Goal: Transaction & Acquisition: Purchase product/service

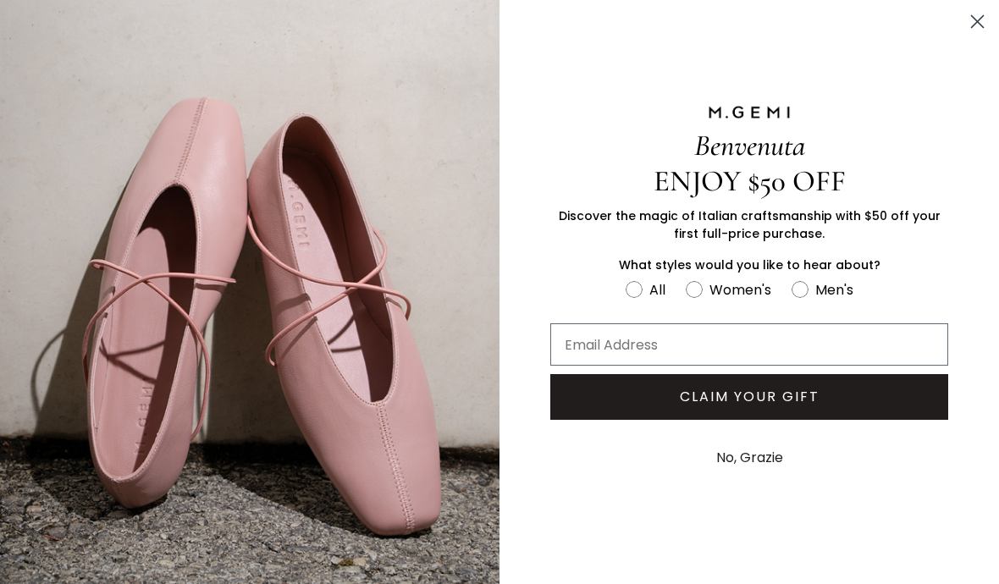
click at [979, 25] on circle "Close dialog" at bounding box center [978, 22] width 28 height 28
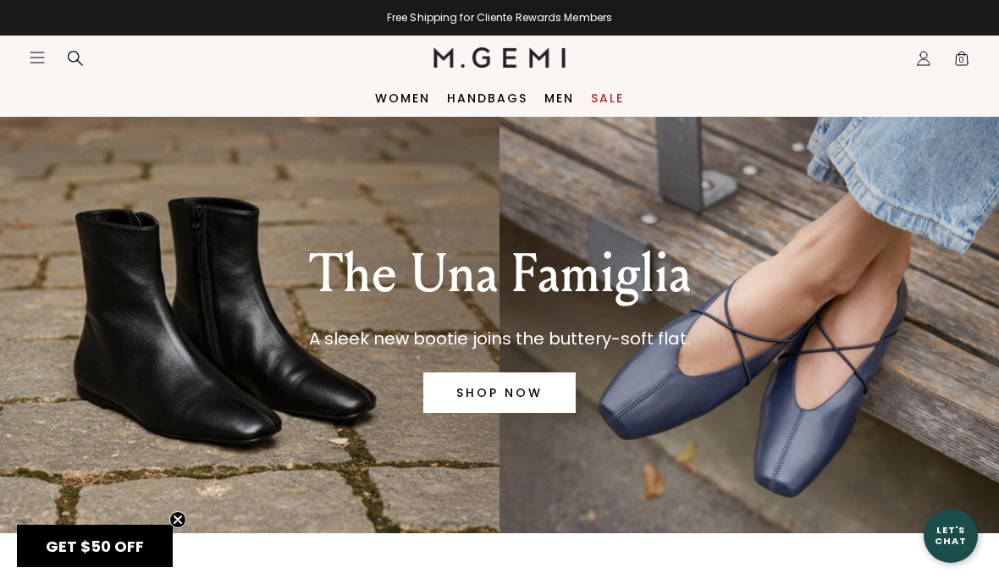
click at [514, 402] on link "SHOP NOW" at bounding box center [500, 393] width 152 height 41
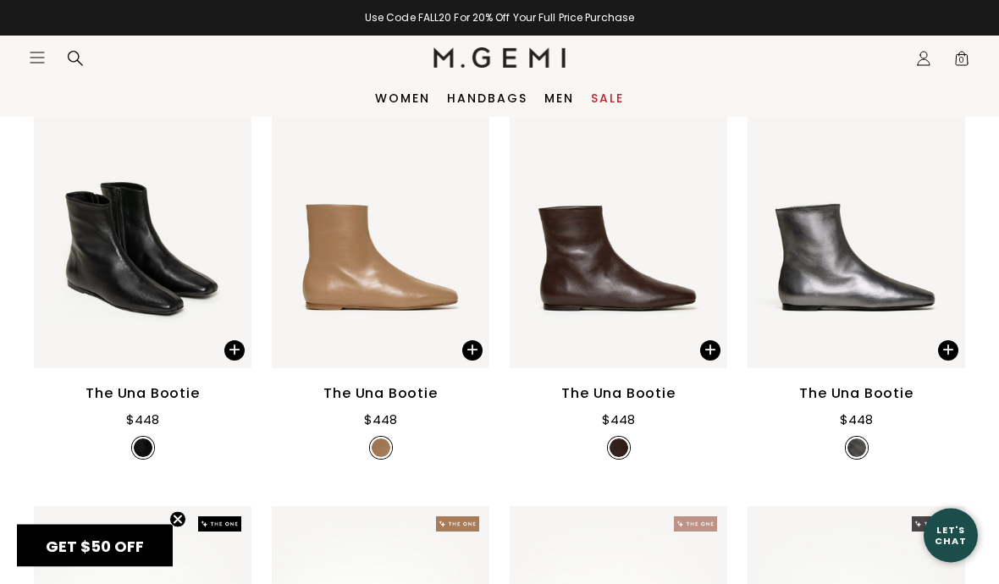
scroll to position [446, 0]
click at [613, 97] on link "Sale" at bounding box center [607, 98] width 33 height 14
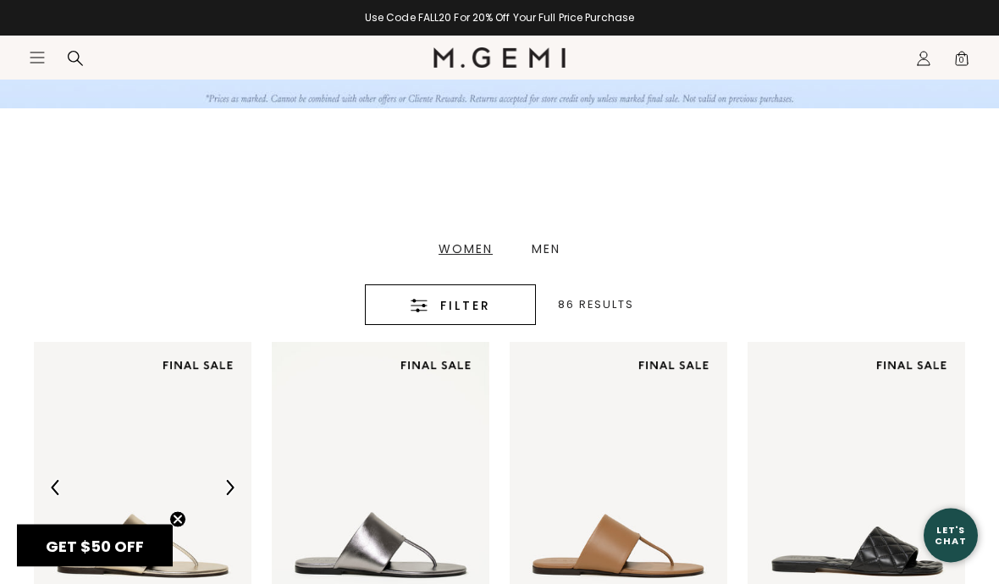
scroll to position [291, 0]
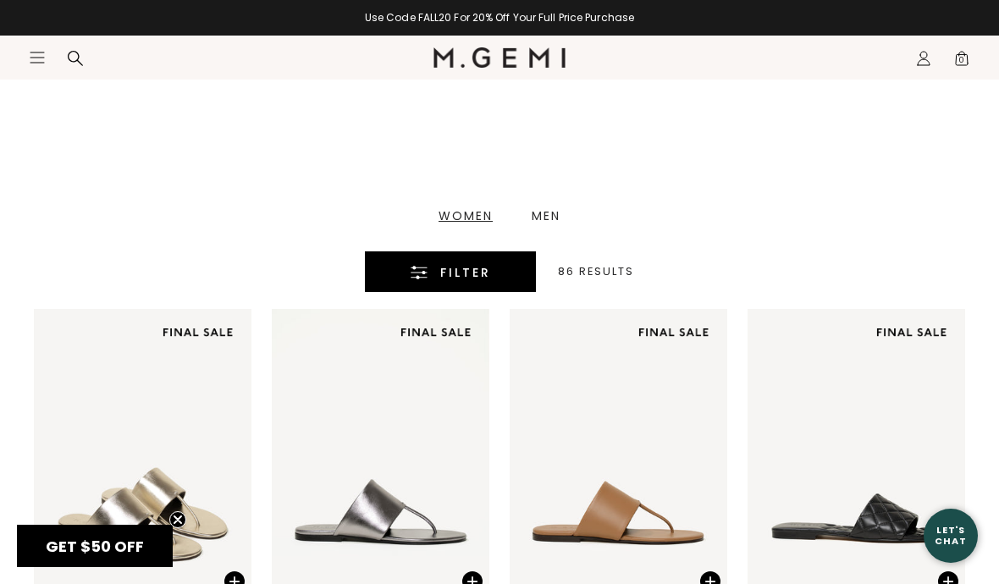
click at [490, 285] on button "Filter" at bounding box center [450, 272] width 171 height 41
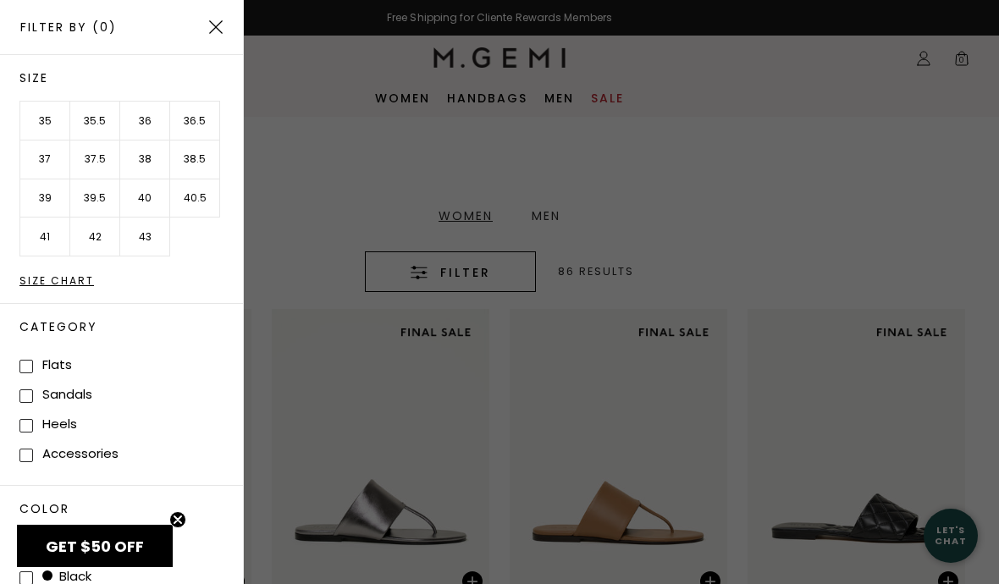
click at [37, 125] on li "35" at bounding box center [45, 121] width 50 height 39
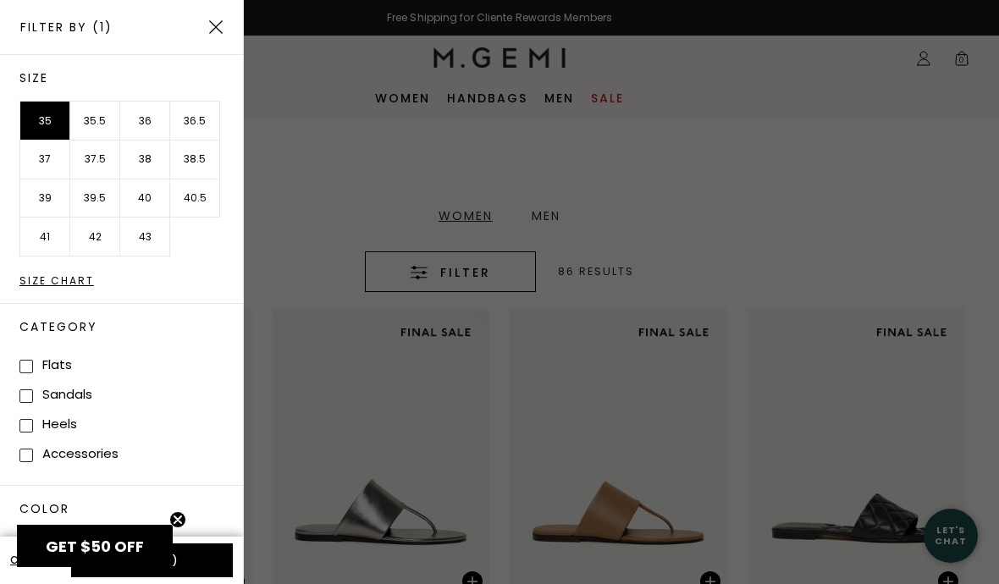
click at [107, 124] on li "35.5" at bounding box center [95, 121] width 50 height 39
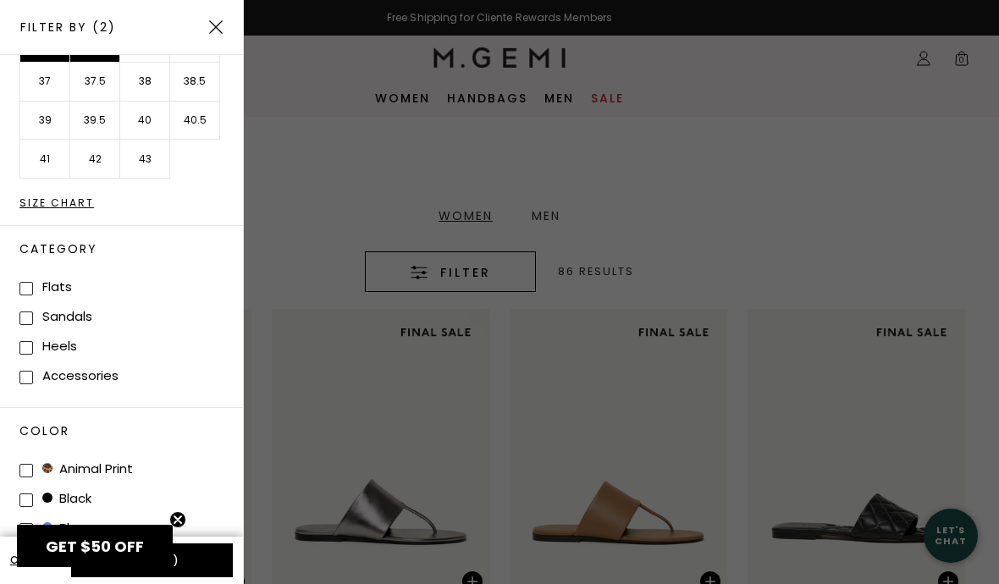
scroll to position [78, 0]
click at [204, 569] on button "Apply (2)" at bounding box center [152, 561] width 162 height 34
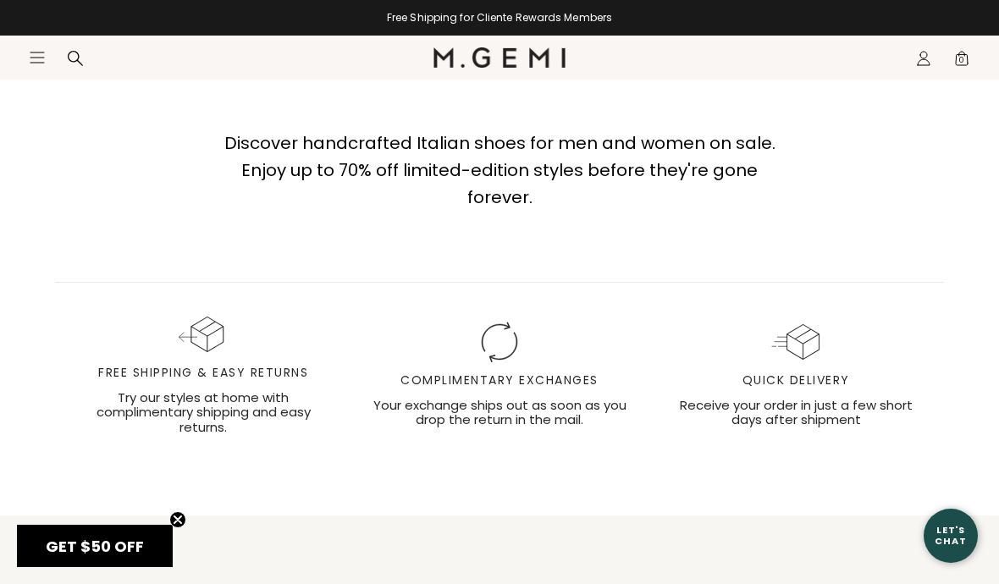
scroll to position [5856, 0]
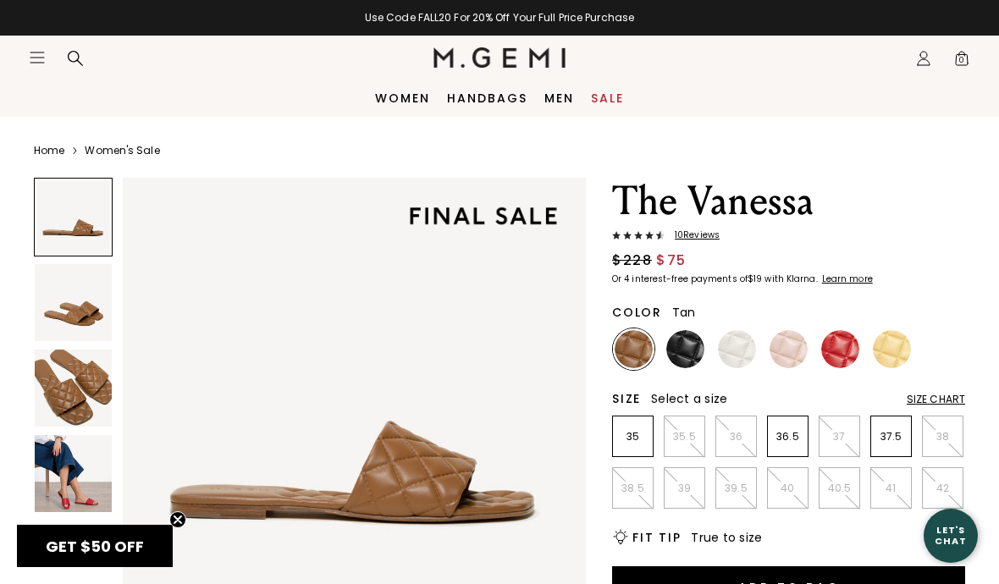
click at [86, 497] on img at bounding box center [73, 473] width 77 height 77
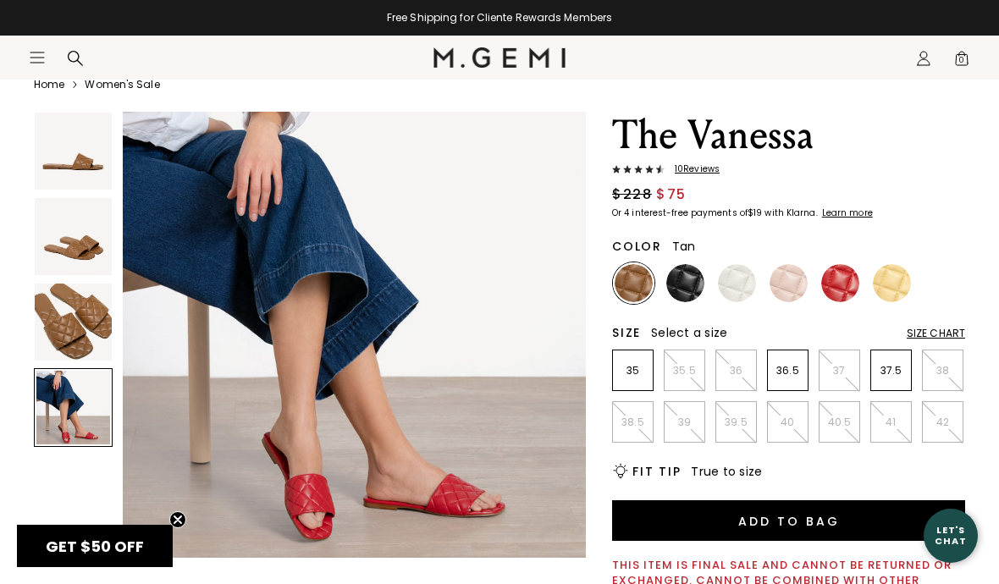
scroll to position [70, 0]
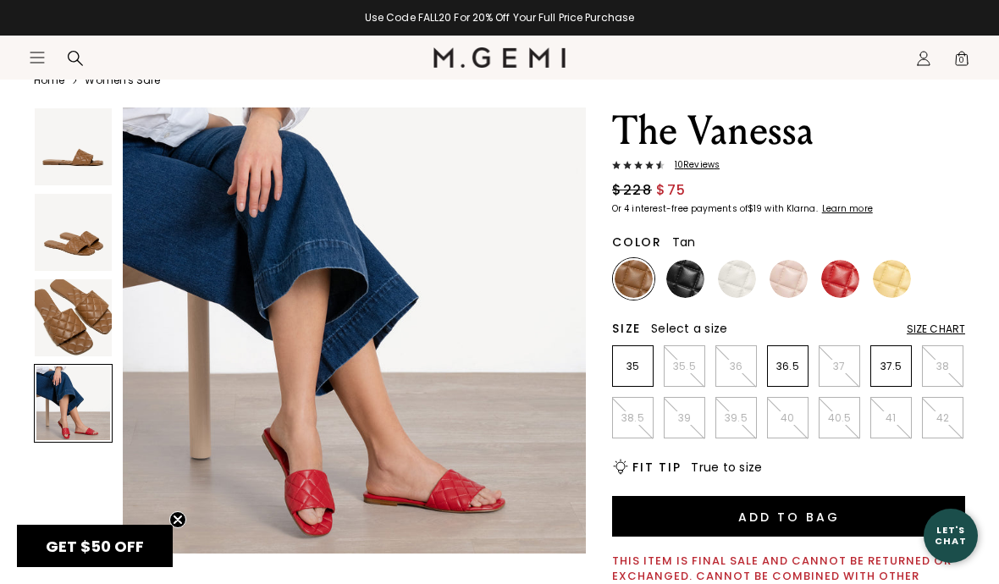
click at [684, 283] on img at bounding box center [686, 279] width 38 height 38
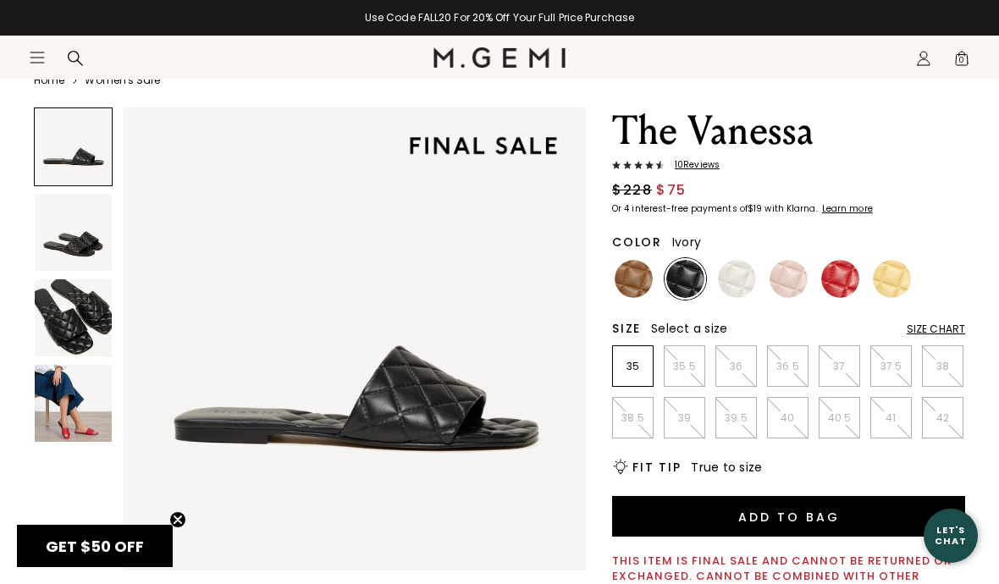
click at [735, 282] on img at bounding box center [737, 279] width 38 height 38
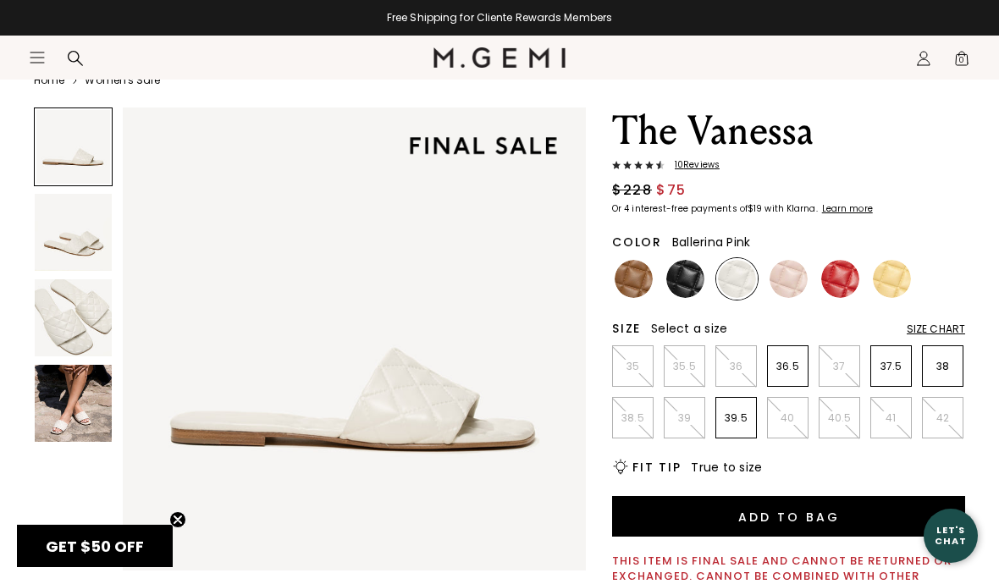
click at [785, 286] on img at bounding box center [789, 279] width 38 height 38
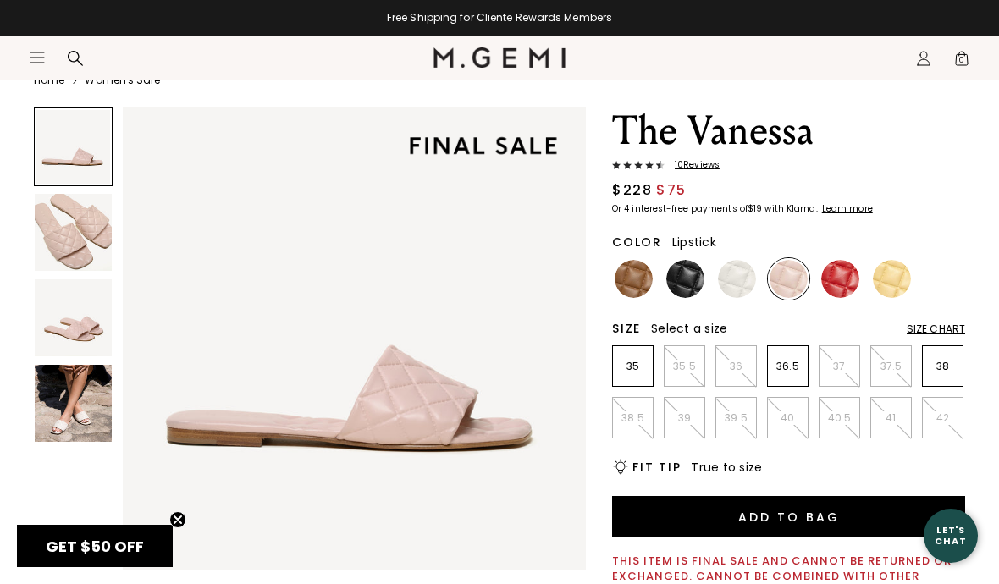
click at [836, 285] on img at bounding box center [841, 279] width 38 height 38
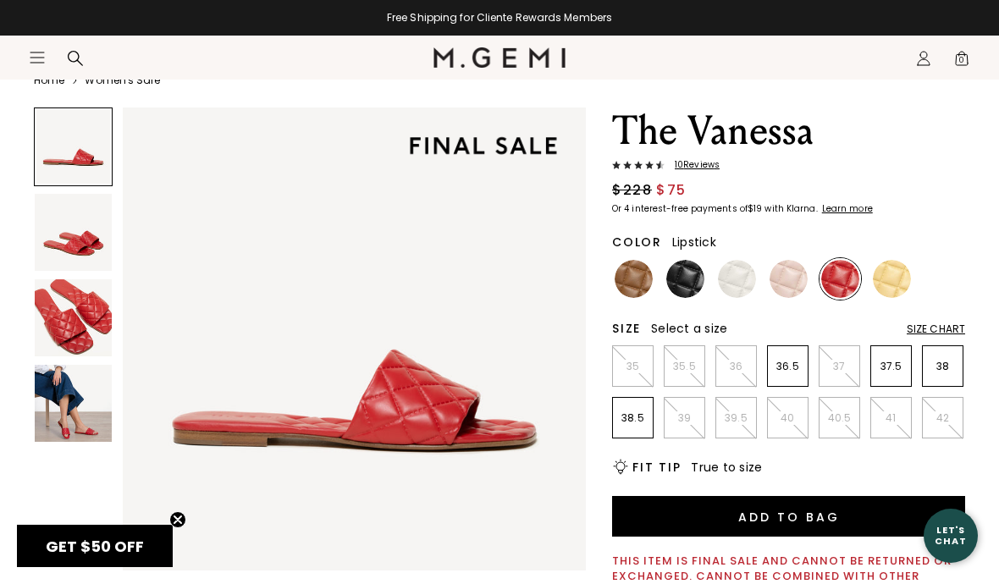
click at [894, 283] on img at bounding box center [892, 279] width 38 height 38
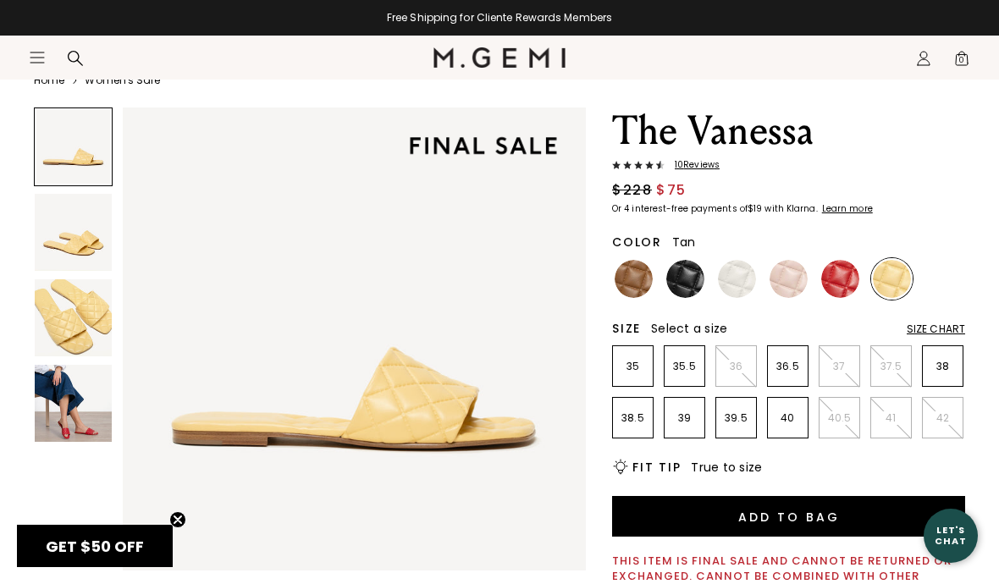
click at [635, 282] on img at bounding box center [634, 279] width 38 height 38
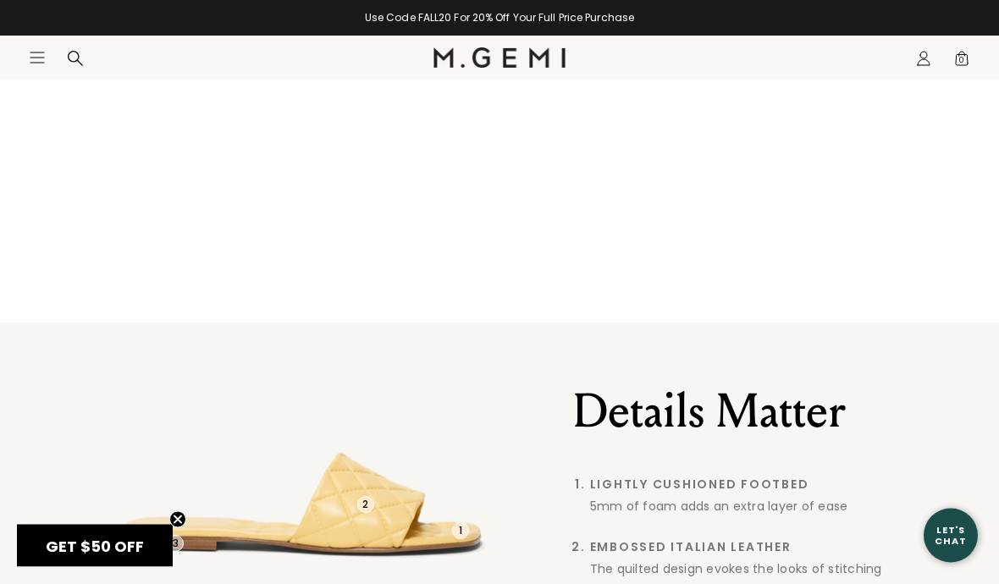
scroll to position [1147, 0]
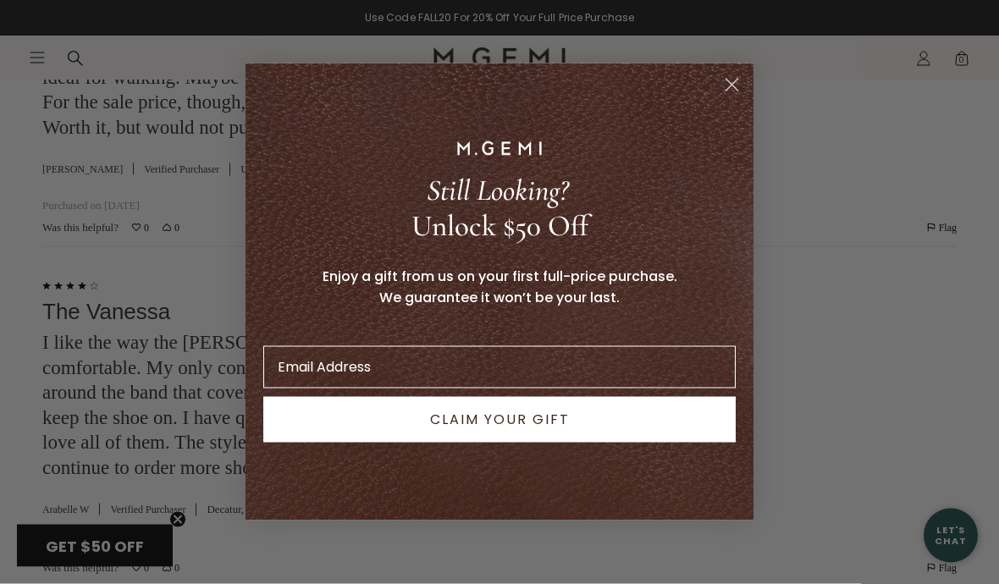
click at [739, 99] on circle "Close dialog" at bounding box center [732, 85] width 28 height 28
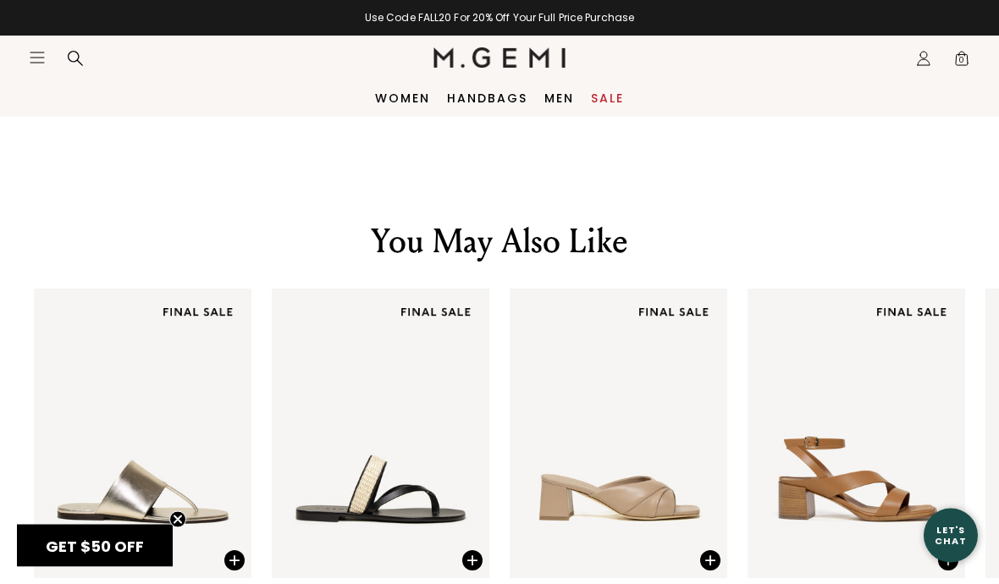
scroll to position [2067, 0]
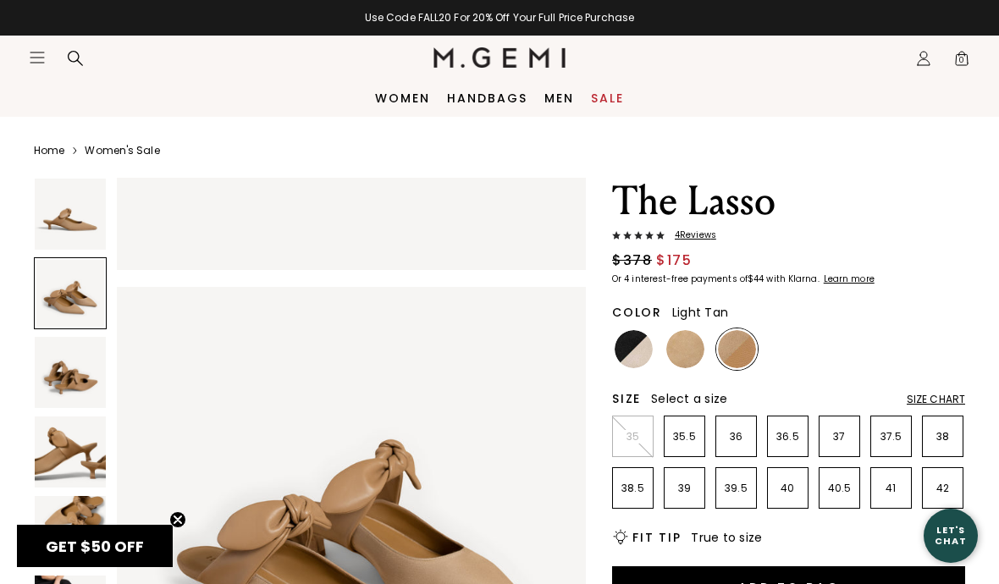
scroll to position [531, 0]
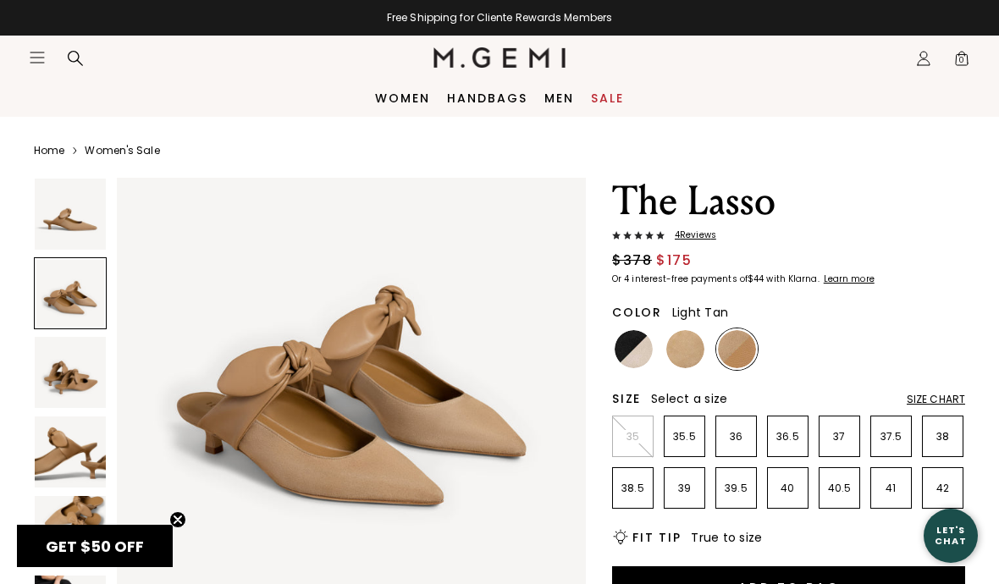
click at [684, 357] on img at bounding box center [686, 349] width 38 height 38
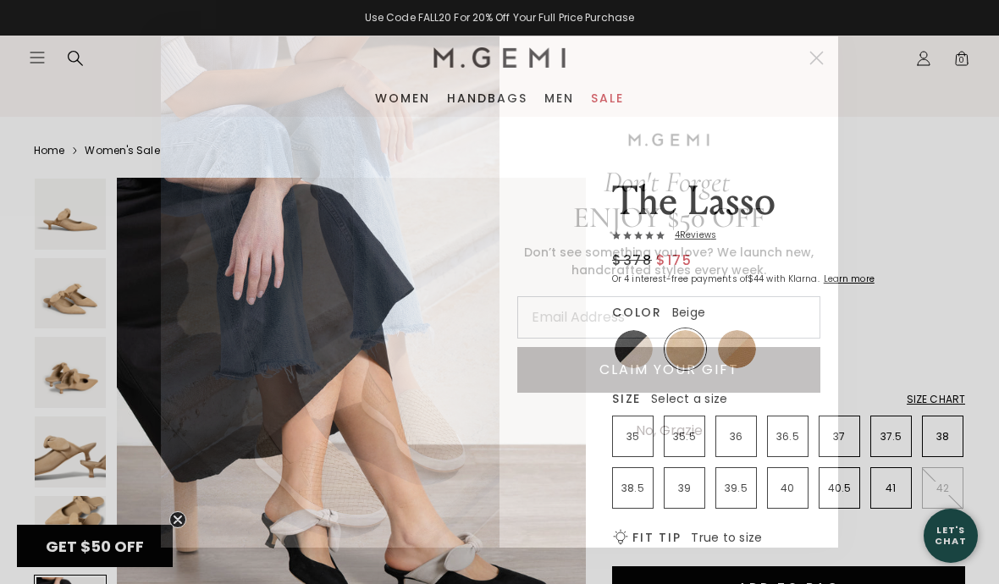
click at [822, 55] on circle "Close dialog" at bounding box center [817, 58] width 28 height 28
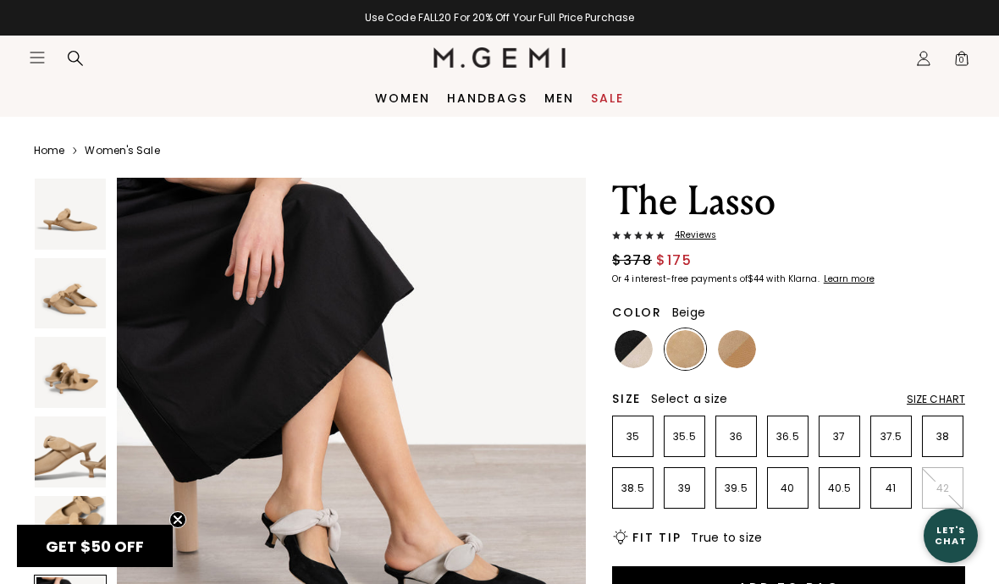
click at [741, 357] on img at bounding box center [737, 349] width 38 height 38
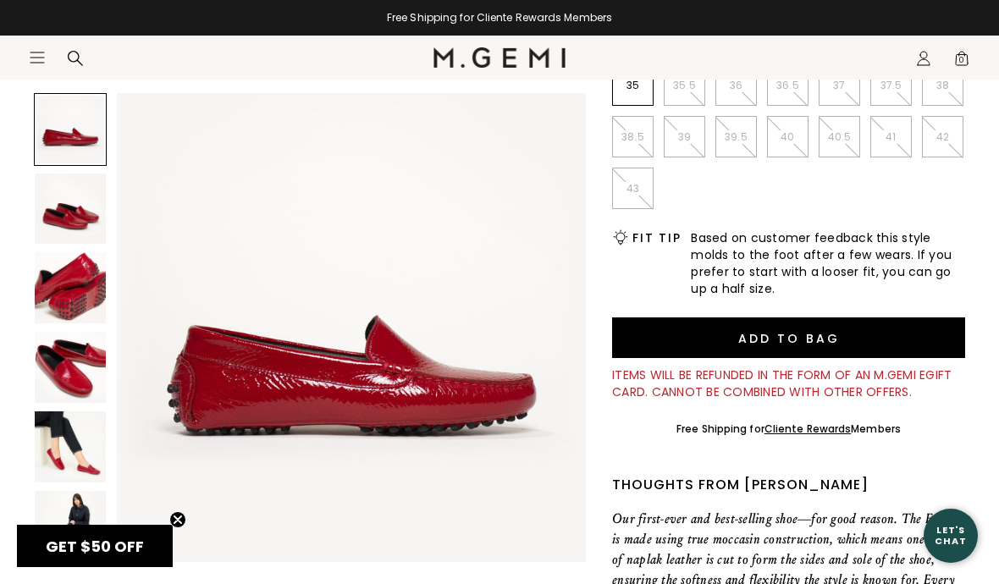
scroll to position [374, 0]
